Goal: Task Accomplishment & Management: Use online tool/utility

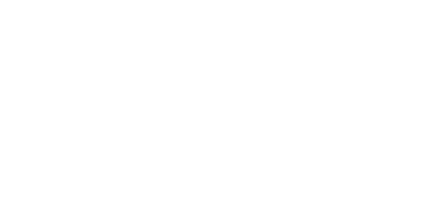
select select
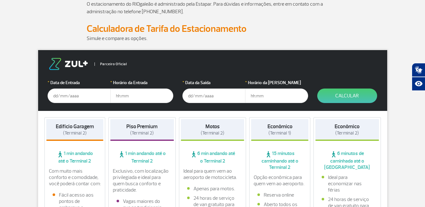
scroll to position [60, 0]
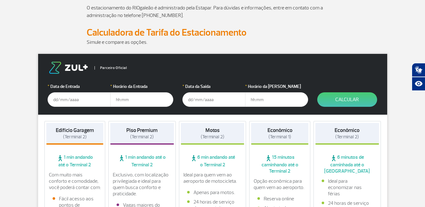
click at [87, 104] on input "text" at bounding box center [79, 99] width 63 height 14
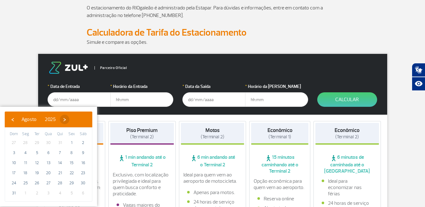
click at [69, 120] on span "›" at bounding box center [64, 119] width 9 height 9
click at [75, 120] on span "›" at bounding box center [70, 119] width 9 height 9
click at [82, 152] on span "11" at bounding box center [83, 153] width 10 height 10
type input "[DATE]"
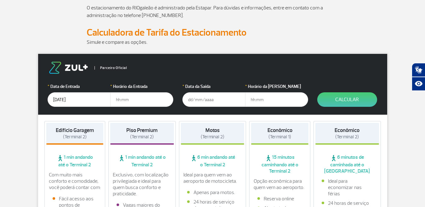
click at [135, 100] on input "text" at bounding box center [141, 99] width 63 height 14
type input "09:00"
click at [199, 104] on input "text" at bounding box center [213, 99] width 63 height 14
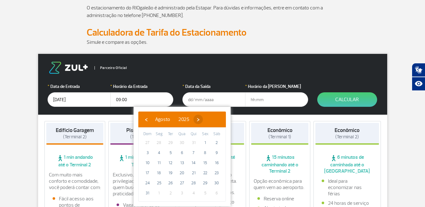
click at [203, 119] on span "›" at bounding box center [197, 119] width 9 height 9
click at [208, 119] on span "›" at bounding box center [203, 119] width 9 height 9
click at [171, 161] on span "14" at bounding box center [170, 163] width 10 height 10
type input "[DATE]"
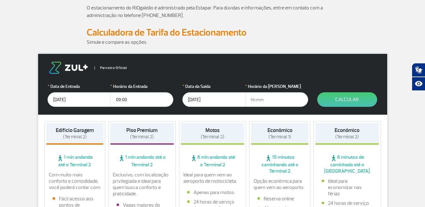
click at [253, 100] on input "text" at bounding box center [276, 99] width 63 height 14
type input "21:00"
click at [332, 96] on button "Calcular" at bounding box center [347, 99] width 60 height 14
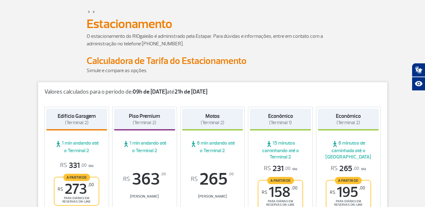
scroll to position [29, 0]
